Goal: Register for event/course

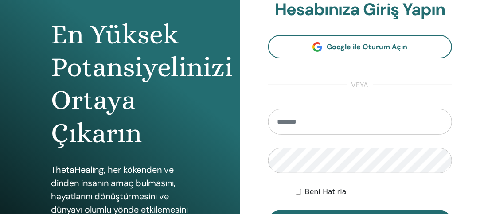
scroll to position [78, 0]
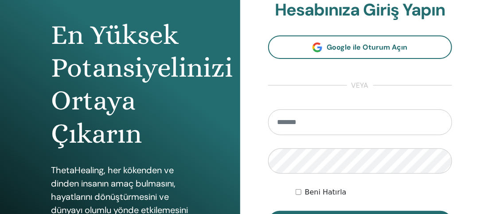
click at [346, 127] on input "email" at bounding box center [360, 122] width 184 height 26
click at [330, 120] on input "email" at bounding box center [360, 122] width 184 height 26
type input "**********"
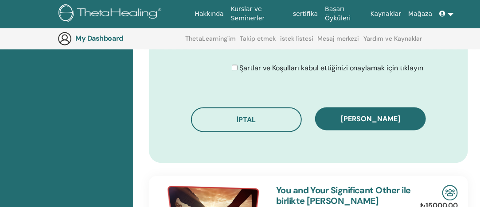
scroll to position [558, 0]
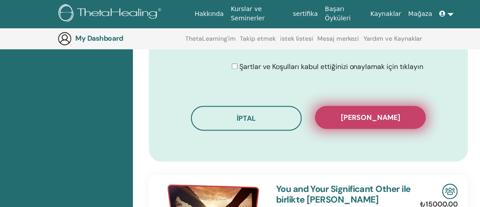
click at [352, 109] on button "Kaydı onayla" at bounding box center [370, 117] width 111 height 23
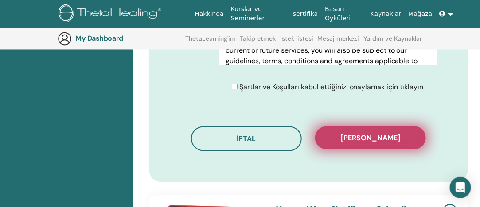
click at [357, 140] on span "Kaydı onayla" at bounding box center [370, 138] width 59 height 9
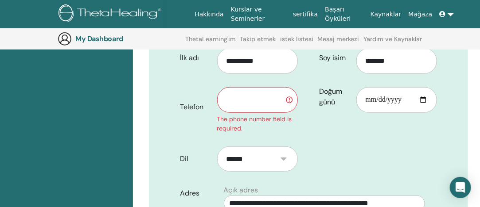
scroll to position [203, 0]
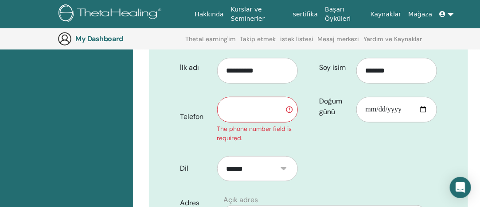
click at [235, 116] on input "text" at bounding box center [257, 110] width 81 height 26
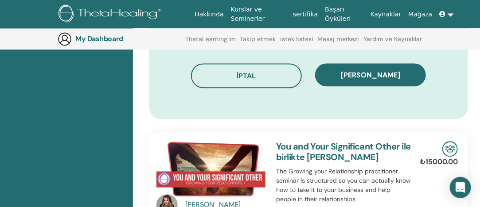
scroll to position [623, 0]
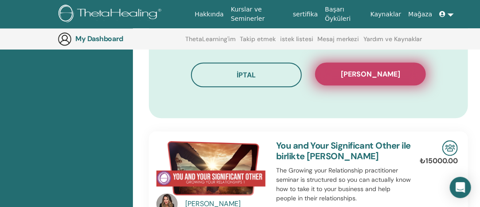
type input "**********"
click at [353, 76] on span "Kaydı onayla" at bounding box center [370, 74] width 59 height 9
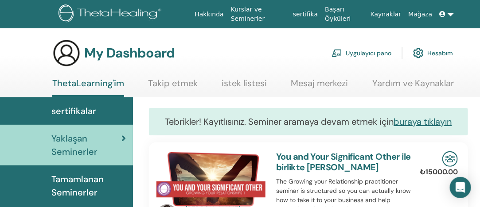
click at [441, 54] on link "Hesabım" at bounding box center [433, 52] width 40 height 19
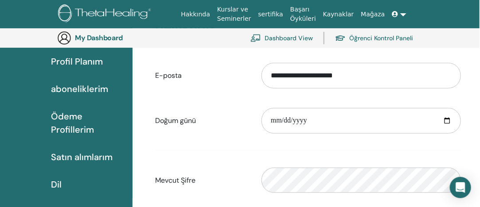
scroll to position [133, 0]
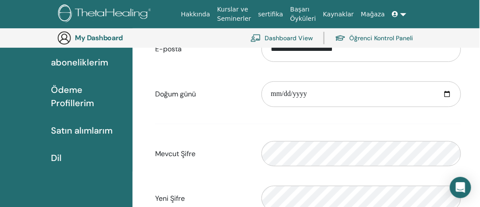
click at [276, 14] on link "sertifika" at bounding box center [271, 14] width 32 height 16
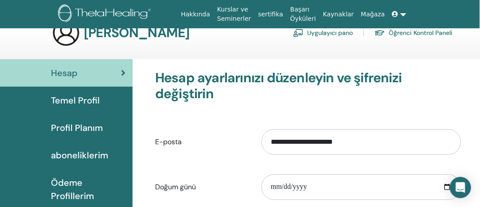
scroll to position [0, 0]
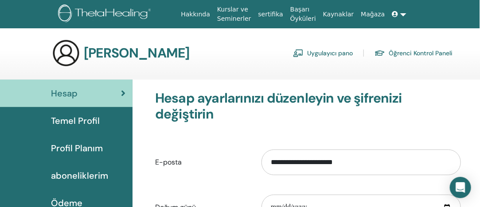
click at [83, 171] on span "aboneliklerim" at bounding box center [79, 175] width 57 height 13
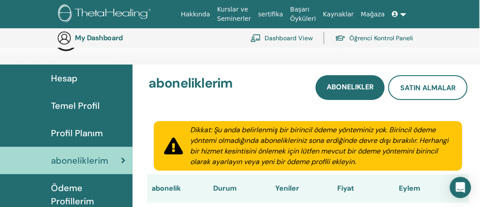
scroll to position [0, 0]
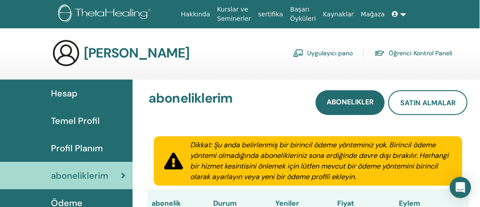
click at [402, 53] on link "Öğrenci Kontrol Paneli" at bounding box center [413, 53] width 78 height 14
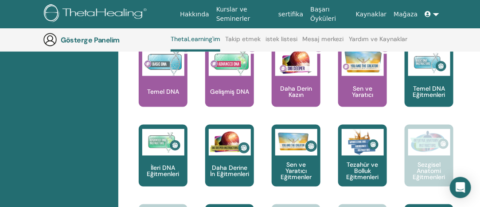
scroll to position [406, 15]
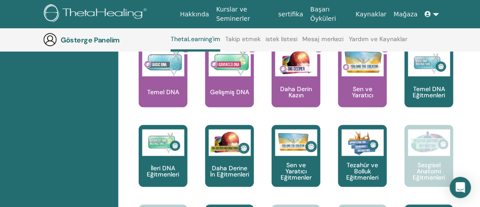
click at [244, 39] on font "Takip etmek" at bounding box center [242, 39] width 35 height 8
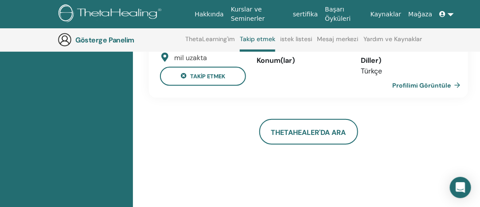
scroll to position [123, 0]
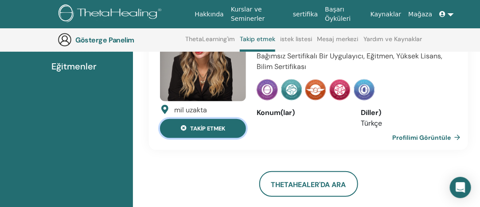
click at [222, 130] on font "takip etmek" at bounding box center [207, 129] width 35 height 8
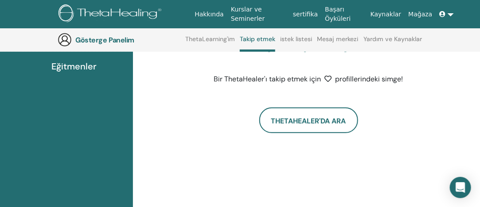
click at [325, 77] on icon at bounding box center [328, 78] width 7 height 7
click at [329, 77] on icon at bounding box center [328, 78] width 7 height 7
click at [292, 37] on font "istek listesi" at bounding box center [296, 39] width 32 height 8
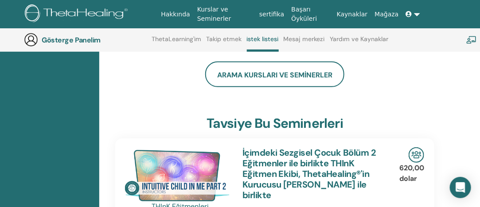
scroll to position [159, 34]
